Goal: Check status: Check status

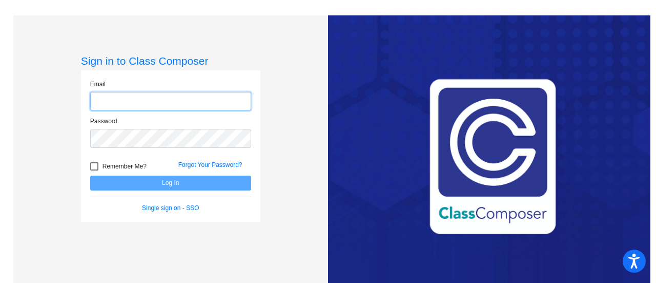
type input "[EMAIL_ADDRESS][DOMAIN_NAME]"
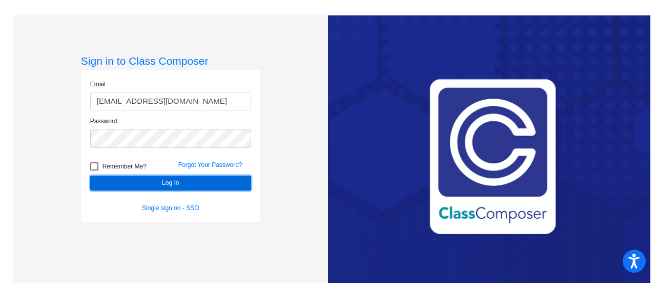
click at [162, 180] on button "Log In" at bounding box center [170, 182] width 161 height 15
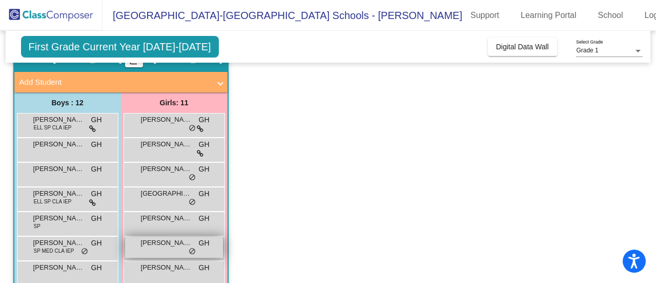
scroll to position [103, 0]
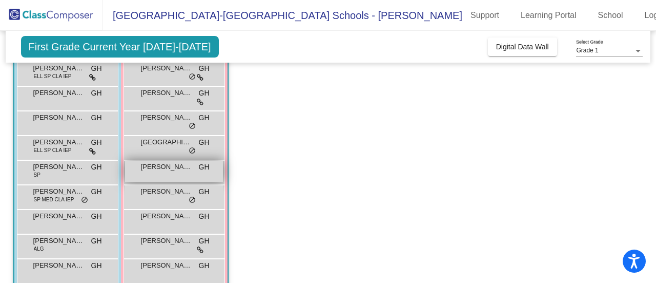
click at [179, 169] on span "[PERSON_NAME]" at bounding box center [166, 167] width 51 height 10
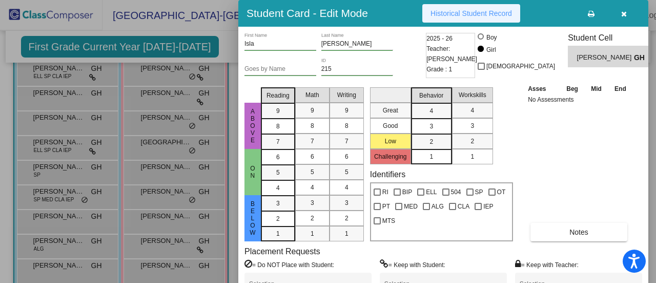
click at [435, 12] on span "Historical Student Record" at bounding box center [472, 13] width 82 height 8
click at [631, 12] on button "button" at bounding box center [624, 13] width 33 height 18
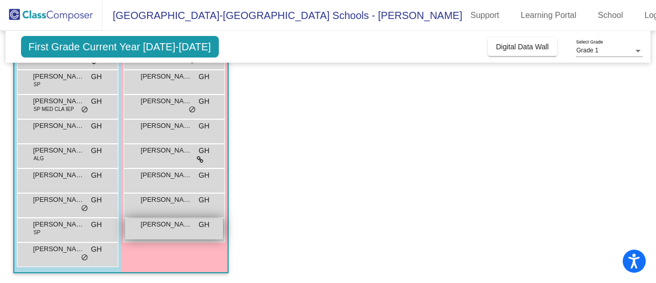
scroll to position [0, 0]
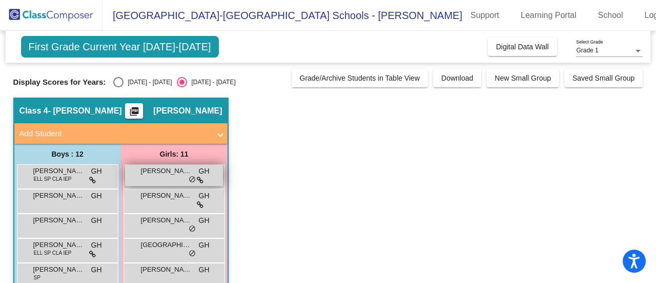
click at [180, 173] on span "[PERSON_NAME]" at bounding box center [166, 171] width 51 height 10
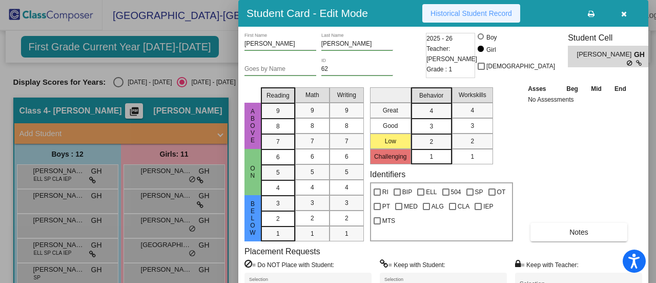
click at [468, 11] on span "Historical Student Record" at bounding box center [472, 13] width 82 height 8
